Goal: Task Accomplishment & Management: Use online tool/utility

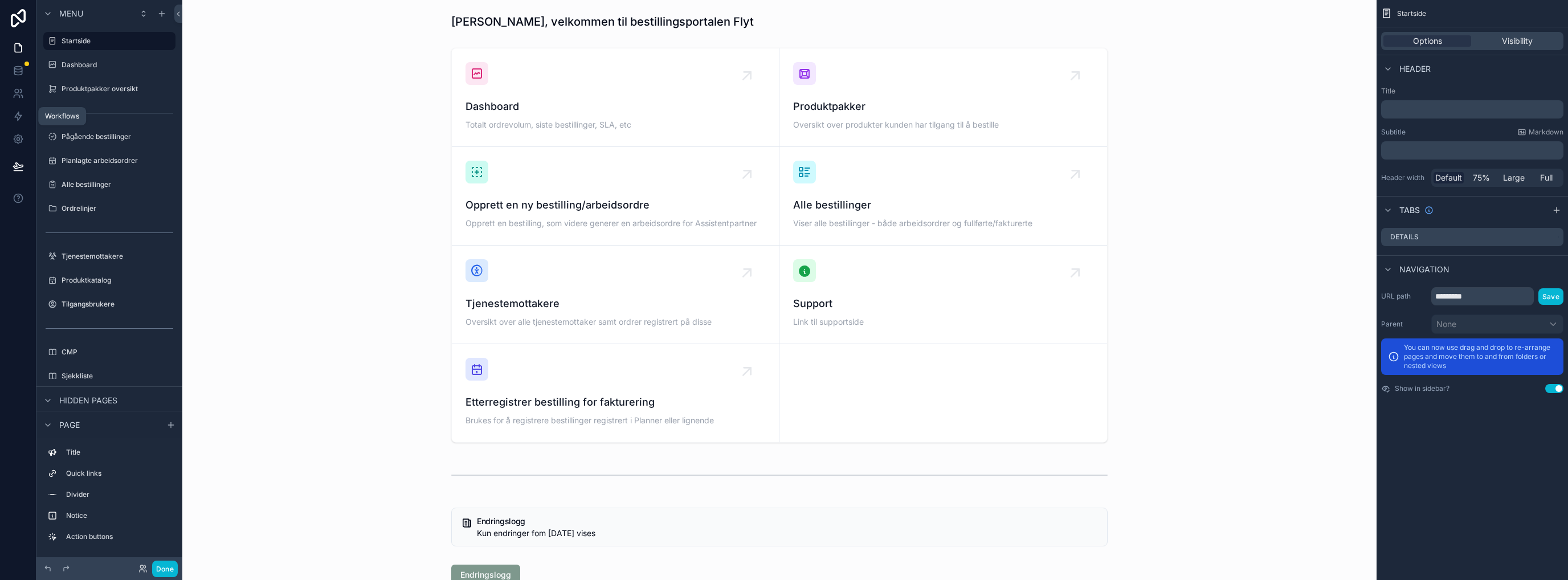
click at [21, 109] on link at bounding box center [18, 116] width 36 height 23
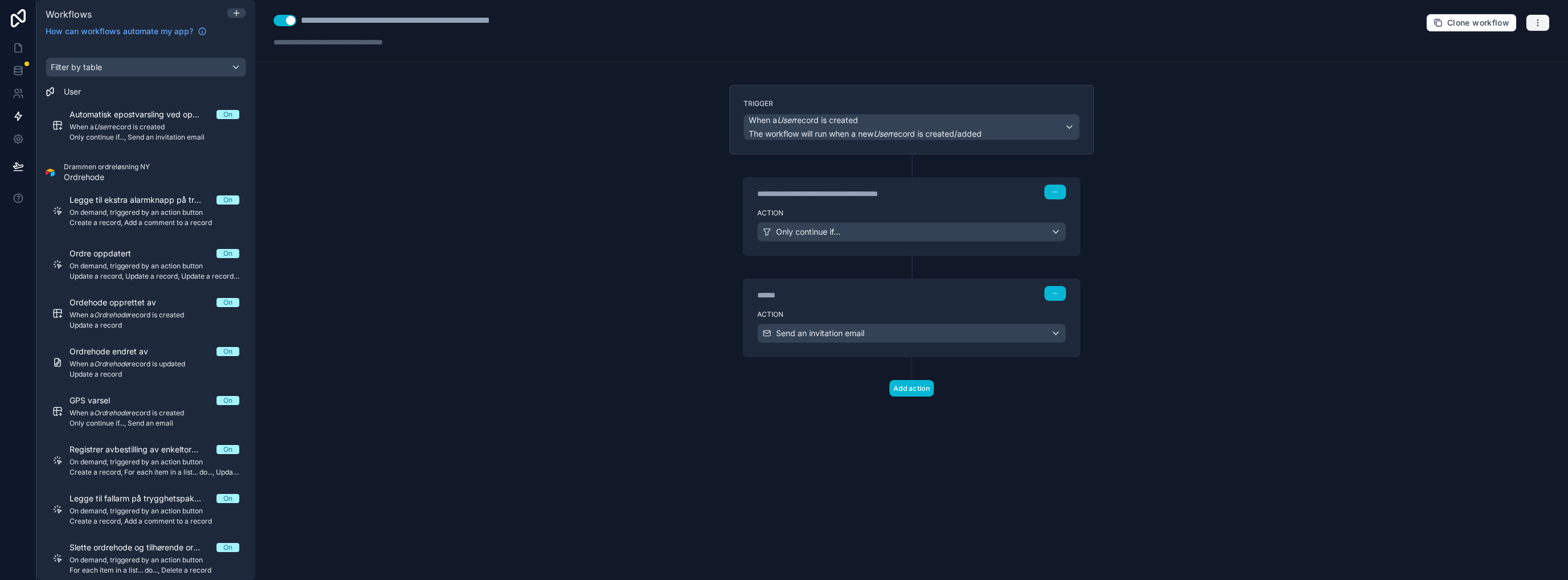
click at [1541, 18] on icon "button" at bounding box center [1537, 23] width 9 height 9
click at [1046, 29] on div "**********" at bounding box center [912, 31] width 1313 height 62
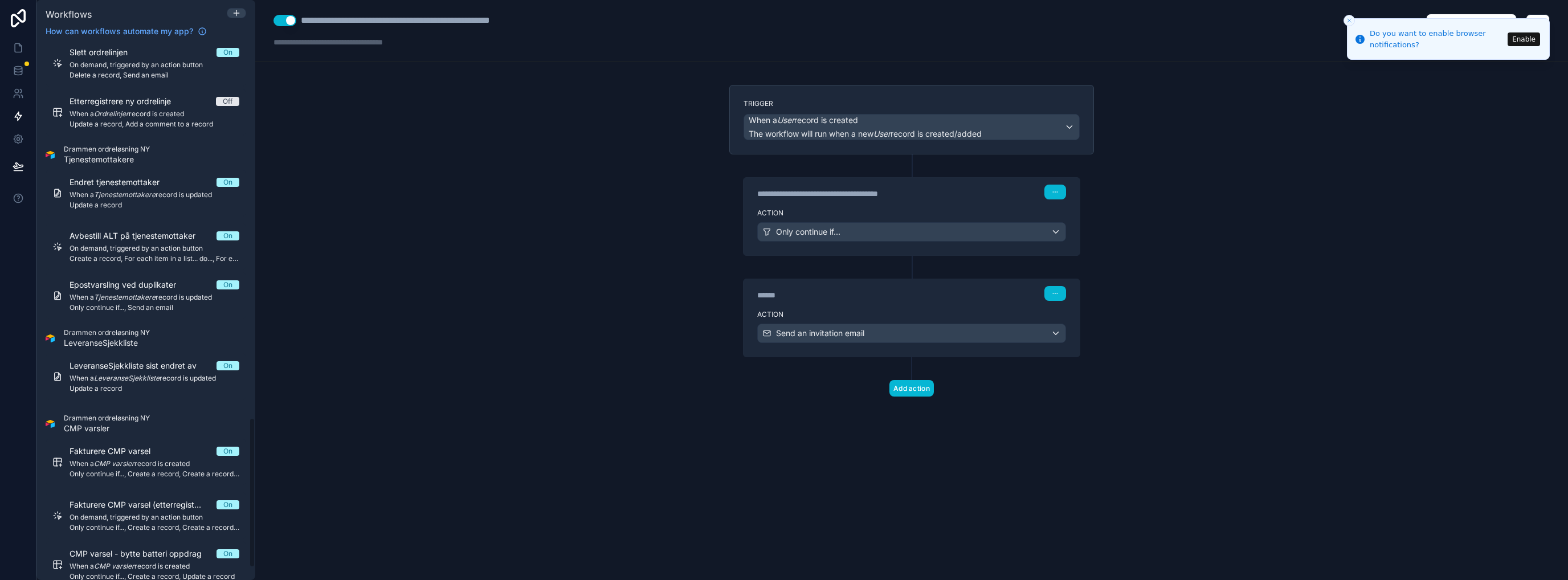
scroll to position [1377, 0]
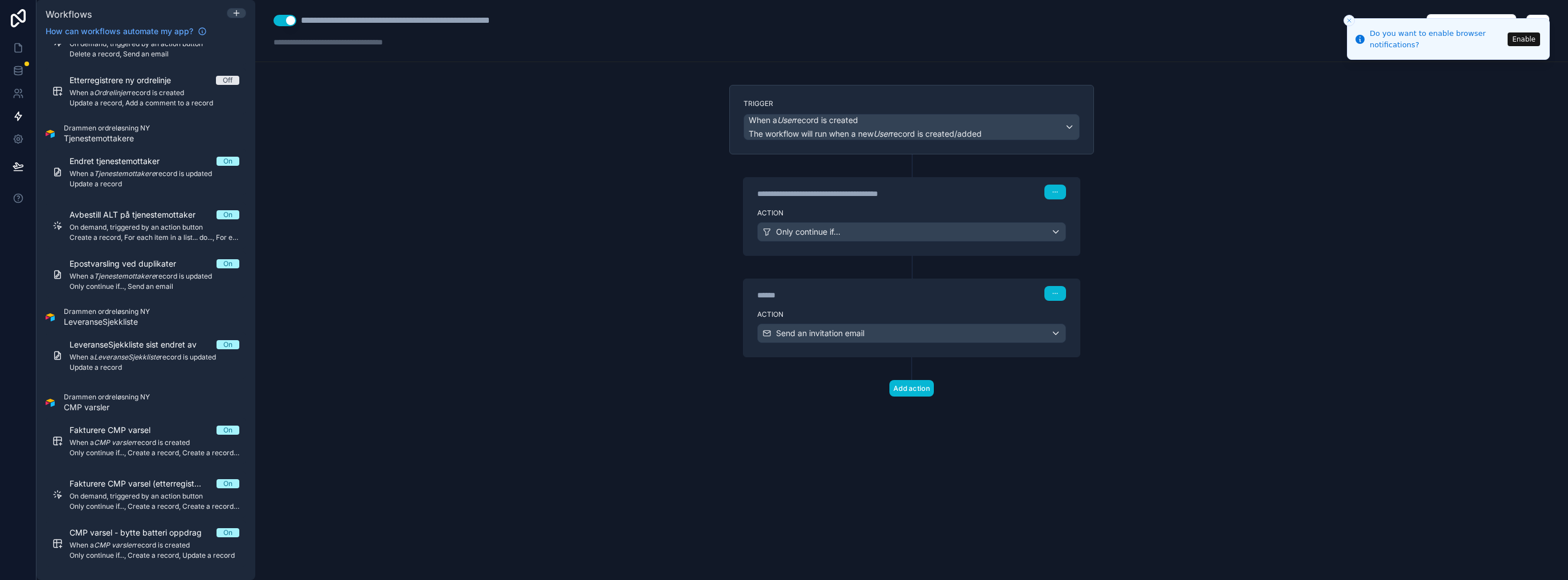
click at [15, 15] on icon at bounding box center [18, 18] width 15 height 18
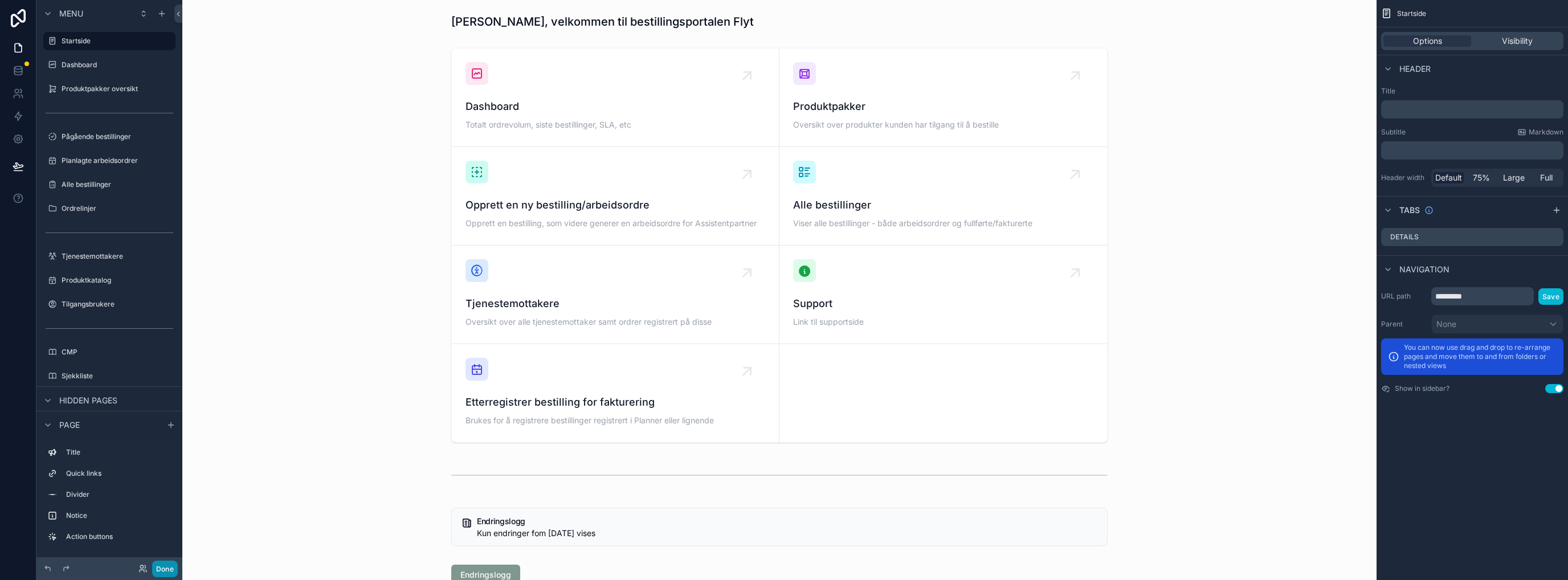
click at [167, 570] on button "Done" at bounding box center [165, 568] width 26 height 17
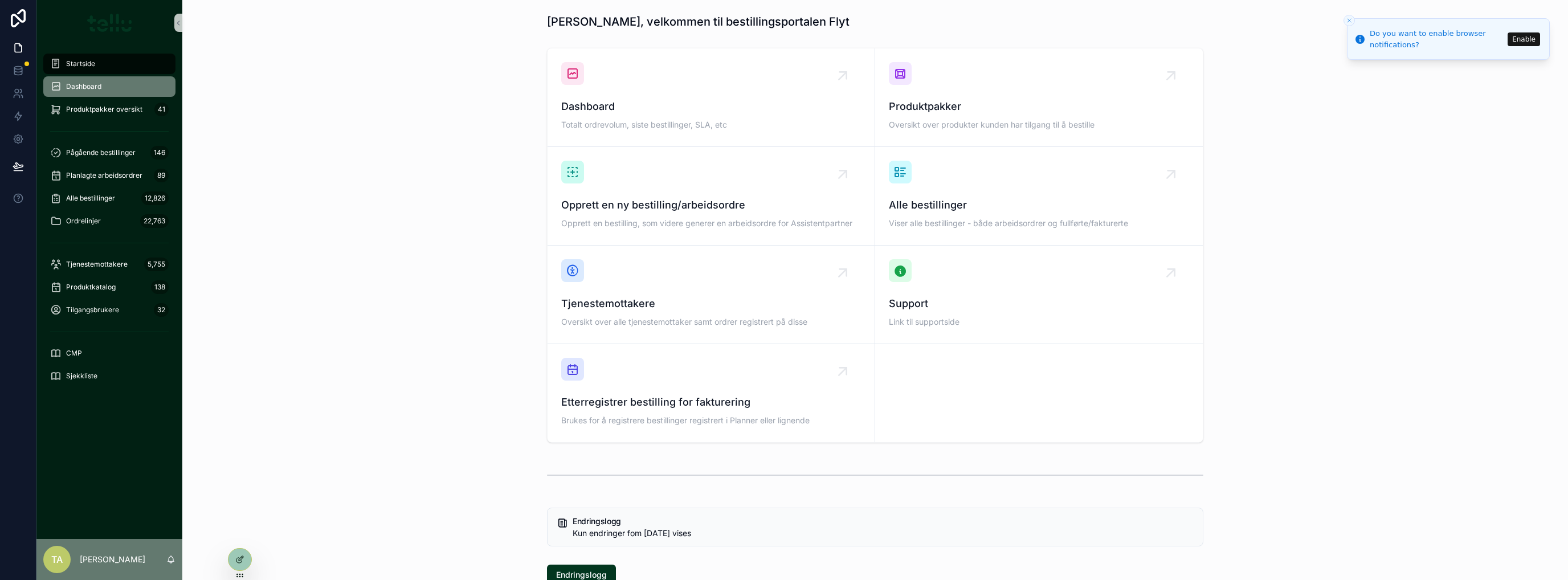
click at [85, 83] on span "Dashboard" at bounding box center [84, 86] width 35 height 9
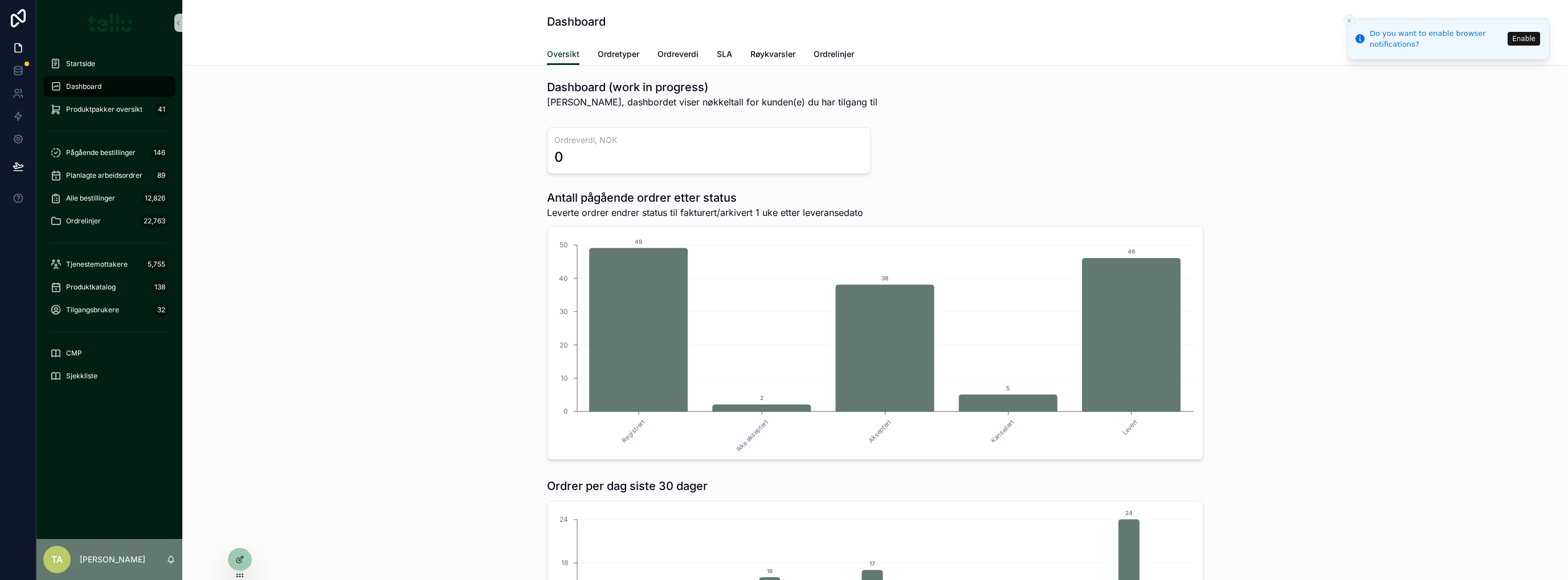
click at [1349, 19] on icon "Close toast" at bounding box center [1349, 20] width 7 height 7
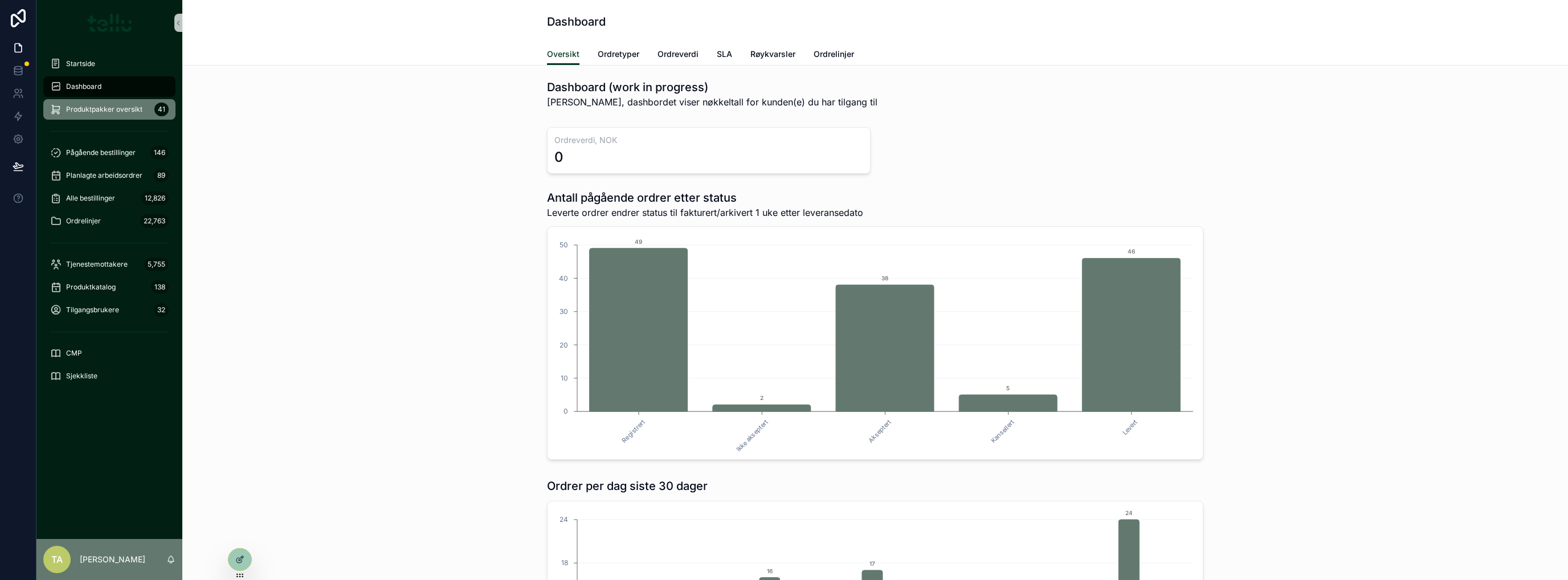
click at [91, 112] on span "Produktpakker oversikt" at bounding box center [104, 109] width 76 height 9
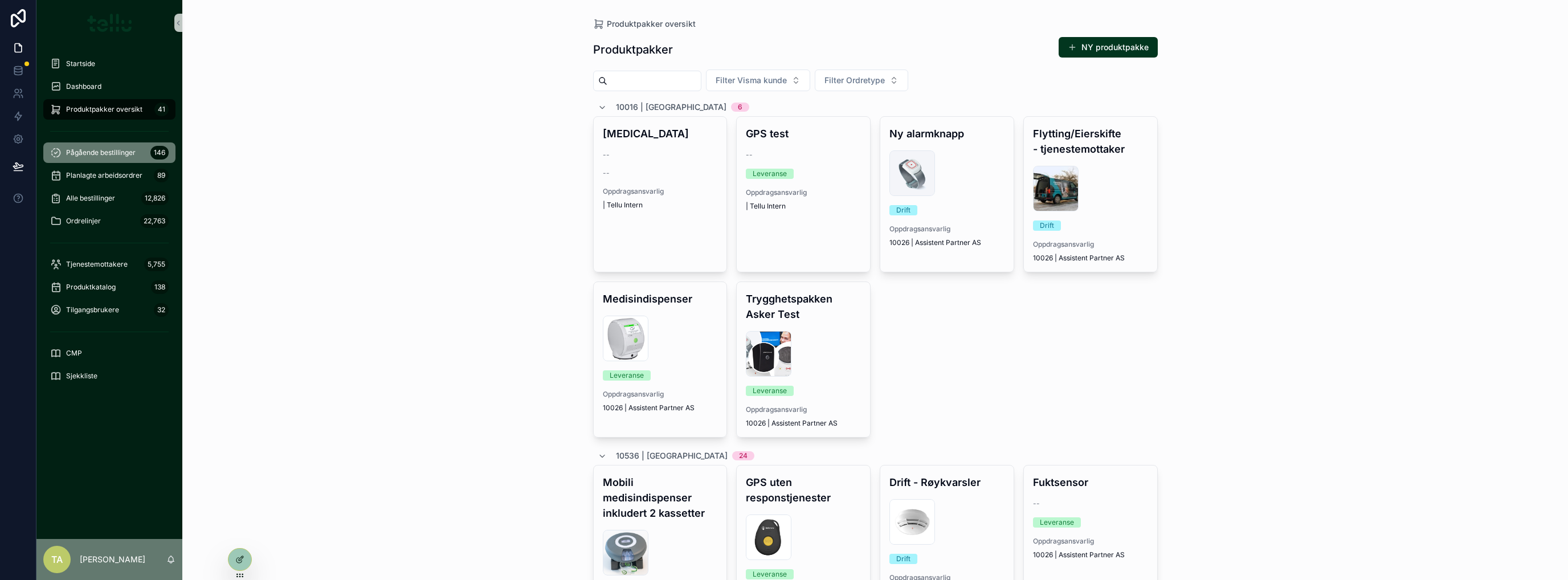
click at [93, 150] on span "Pågående bestillinger" at bounding box center [101, 152] width 70 height 9
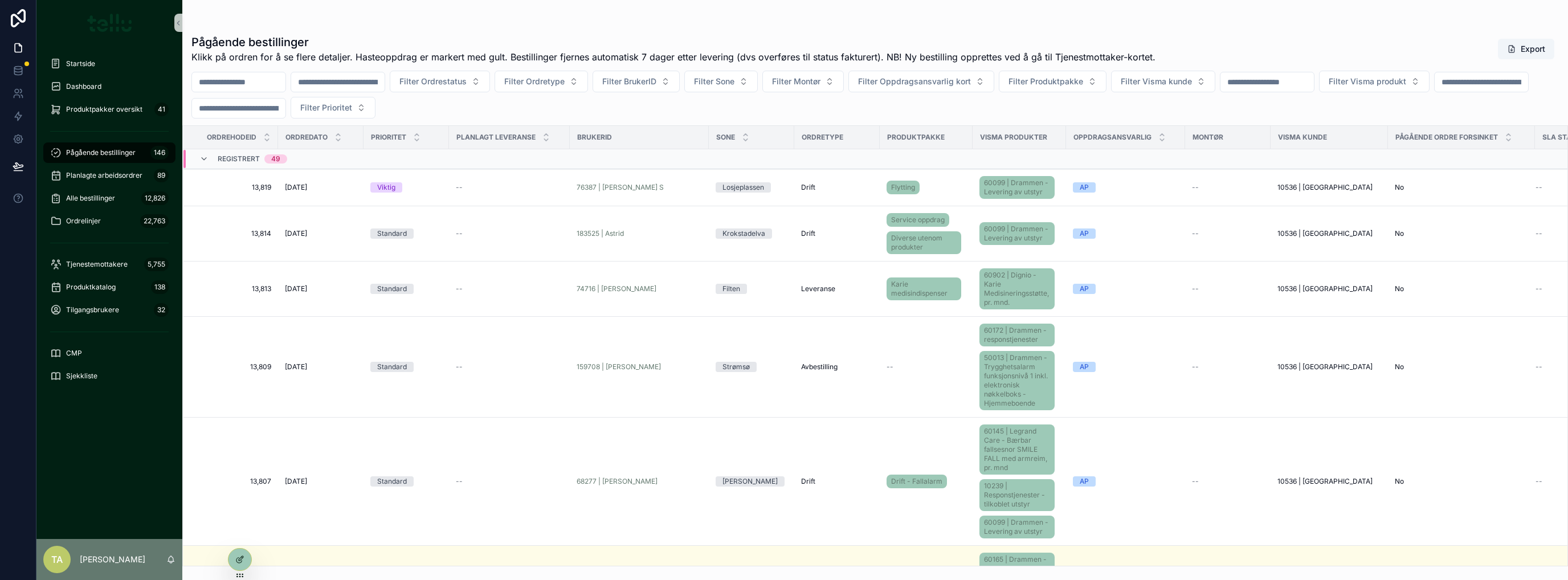
click at [1340, 12] on div "Pågående bestillinger Klikk på ordren for å se flere detaljer. Hasteoppdrag er …" at bounding box center [875, 283] width 1386 height 567
click at [1185, 89] on button "Filter Visma kunde" at bounding box center [1163, 81] width 104 height 21
click at [1201, 166] on span "10016 | Asker Kommune" at bounding box center [1209, 164] width 111 height 12
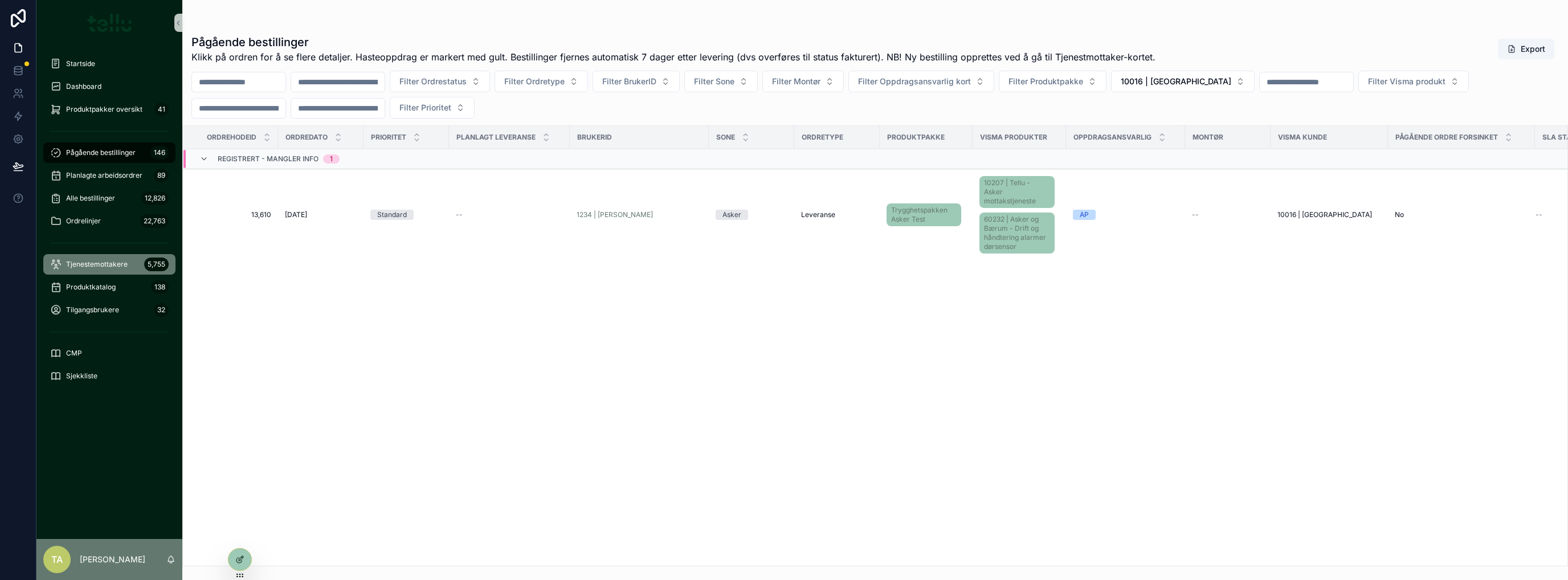
click at [89, 262] on span "Tjenestemottakere" at bounding box center [97, 264] width 62 height 9
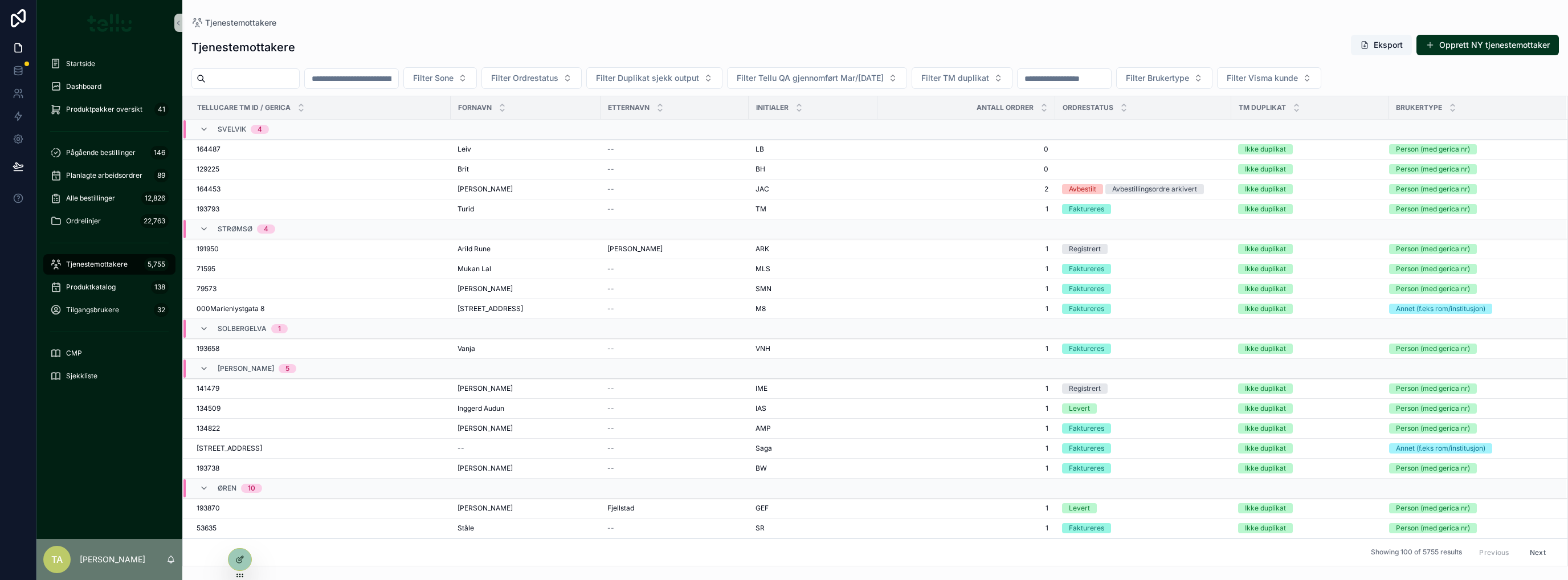
click at [1298, 75] on span "Filter Visma kunde" at bounding box center [1262, 78] width 71 height 12
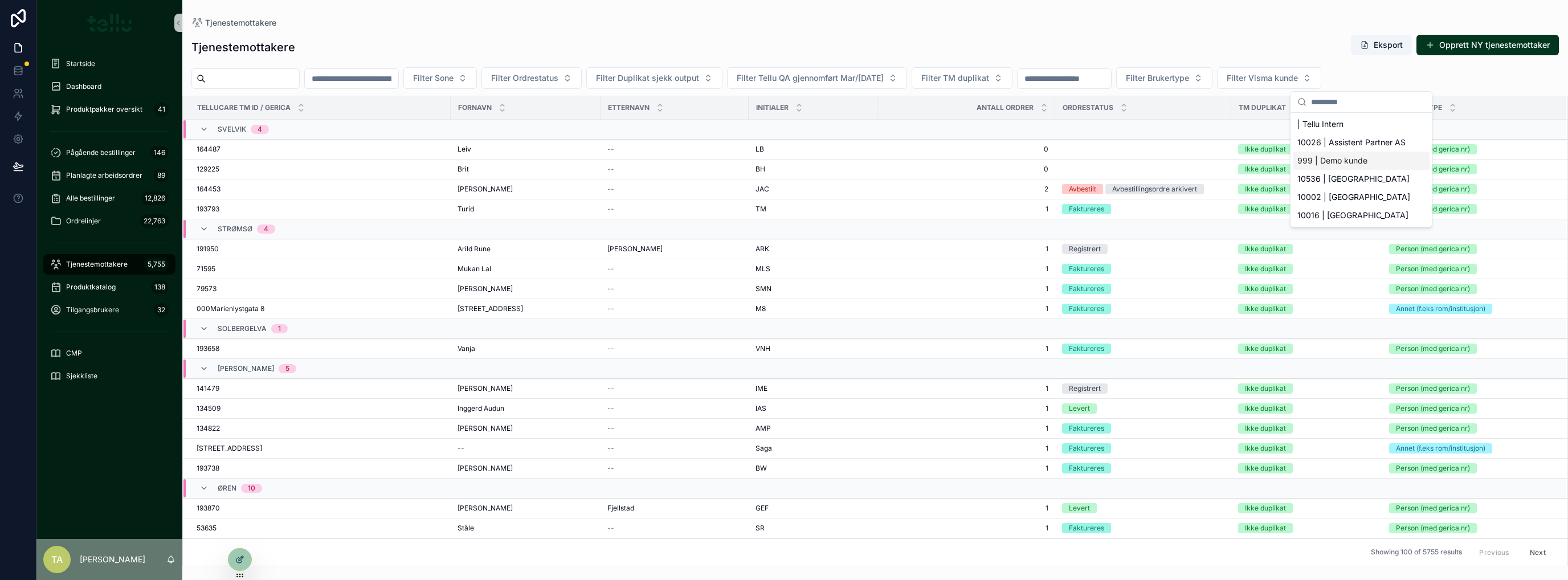
click at [1328, 161] on span "999 | Demo kunde" at bounding box center [1332, 161] width 70 height 12
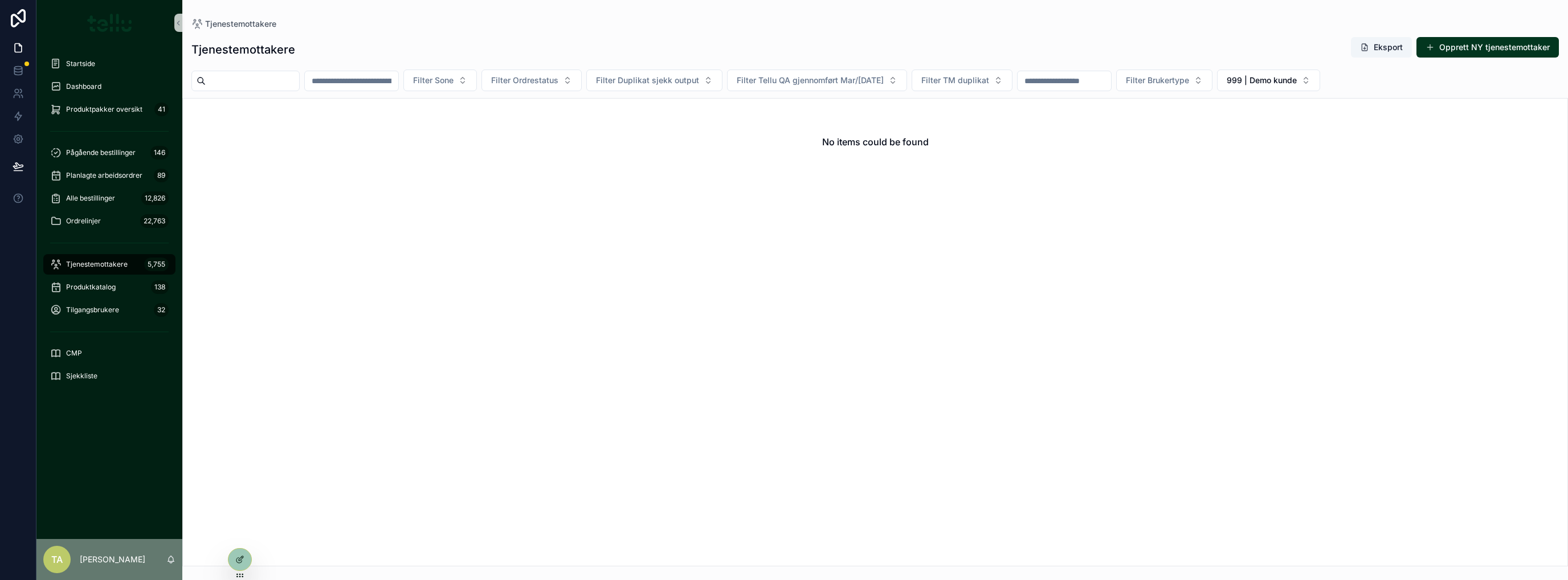
click at [1297, 77] on span "999 | Demo kunde" at bounding box center [1261, 80] width 70 height 12
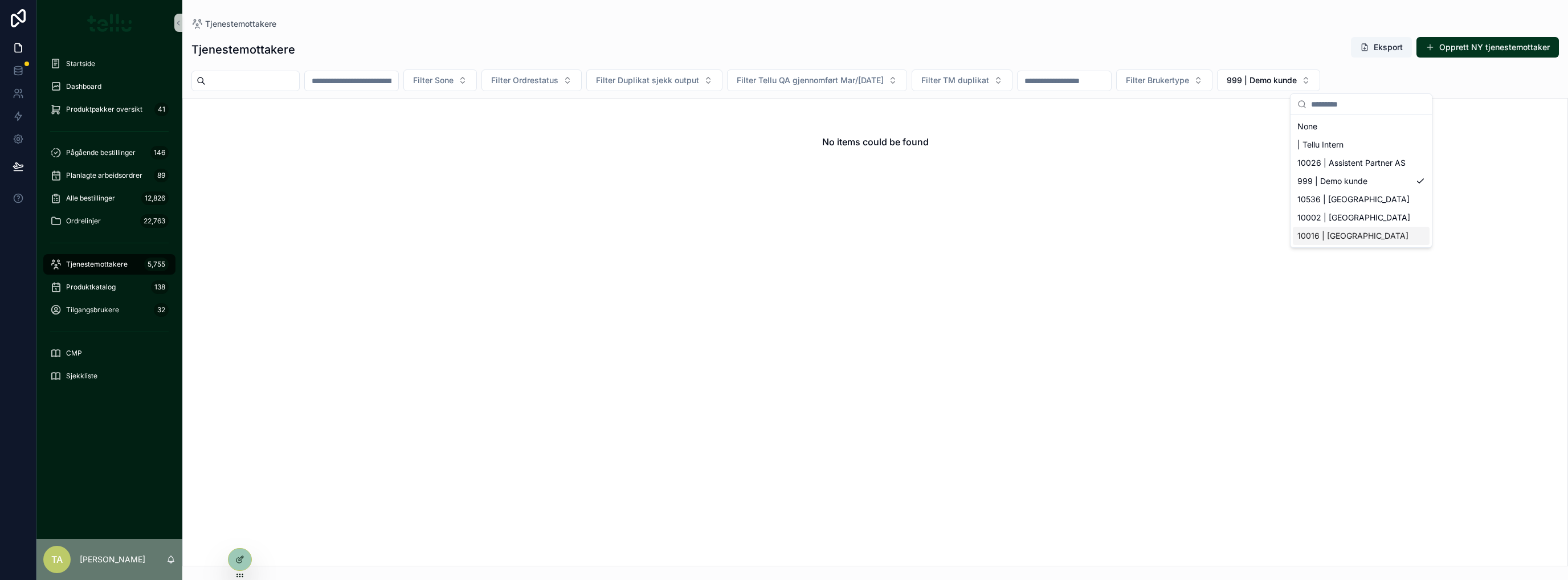
click at [1352, 233] on span "10016 | Asker Kommune" at bounding box center [1353, 236] width 111 height 12
